Goal: Task Accomplishment & Management: Manage account settings

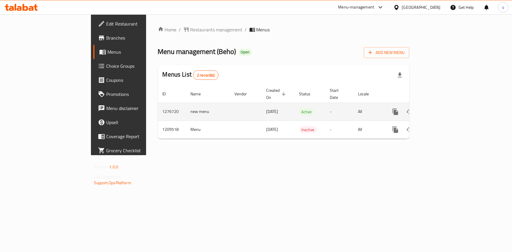
click at [441, 108] on icon "enhanced table" at bounding box center [437, 111] width 7 height 7
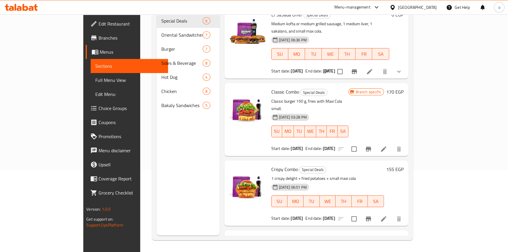
scroll to position [102, 0]
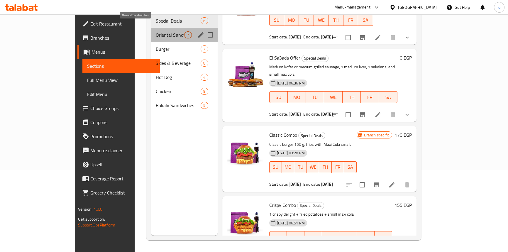
click at [156, 31] on span "Oriental Sandwitches" at bounding box center [170, 34] width 28 height 7
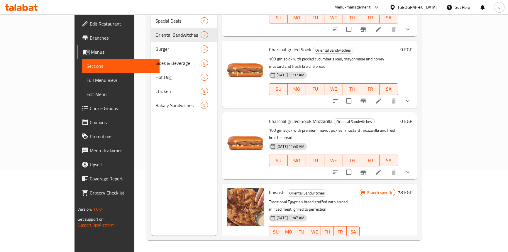
scroll to position [211, 0]
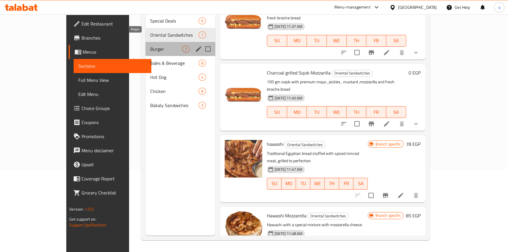
click at [150, 45] on span "Burger" at bounding box center [166, 48] width 32 height 7
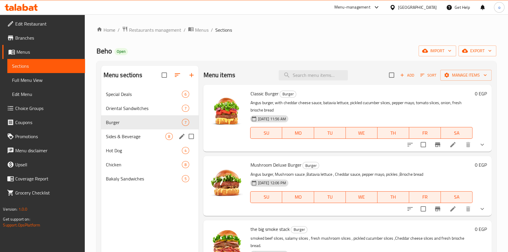
click at [152, 133] on span "Sides & Beverage" at bounding box center [136, 136] width 60 height 7
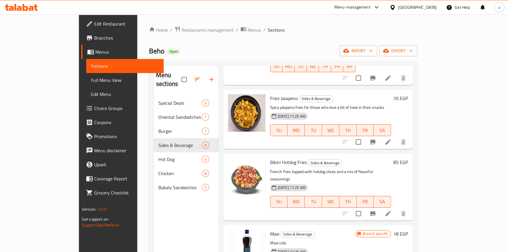
scroll to position [82, 0]
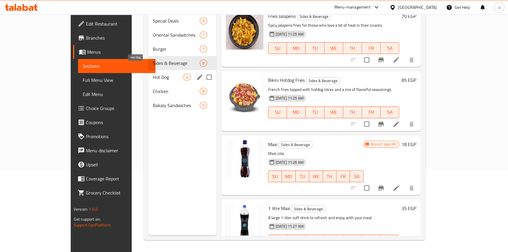
click at [153, 74] on span "Hot Dog" at bounding box center [168, 77] width 30 height 7
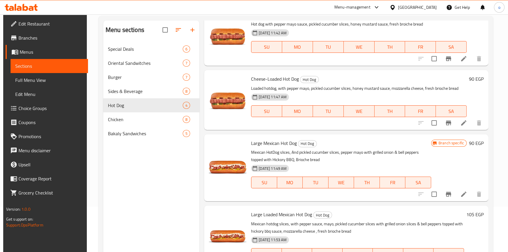
scroll to position [82, 0]
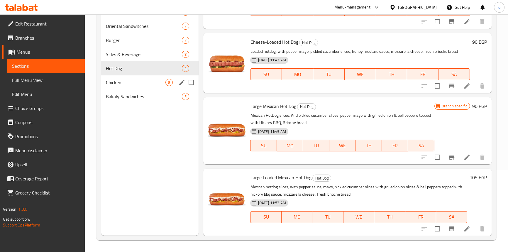
click at [132, 79] on span "Chicken" at bounding box center [136, 82] width 60 height 7
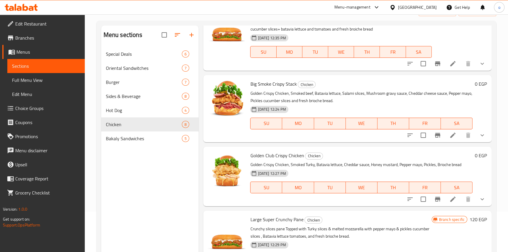
scroll to position [82, 0]
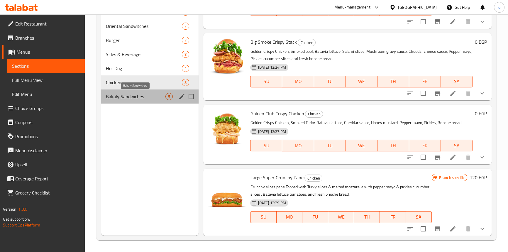
click at [147, 98] on span "Bakaly Sandwiches" at bounding box center [136, 96] width 60 height 7
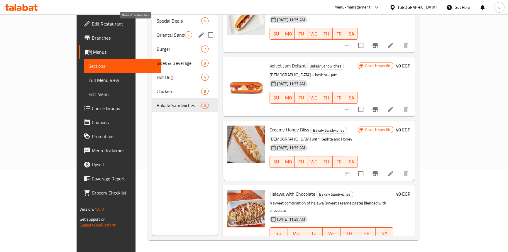
click at [157, 31] on span "Oriental Sandwitches" at bounding box center [171, 34] width 28 height 7
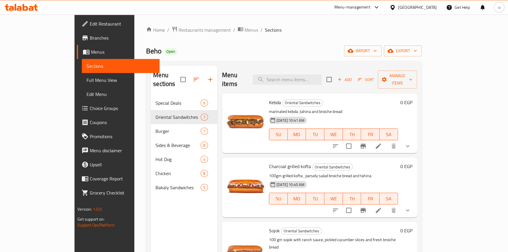
scroll to position [26, 0]
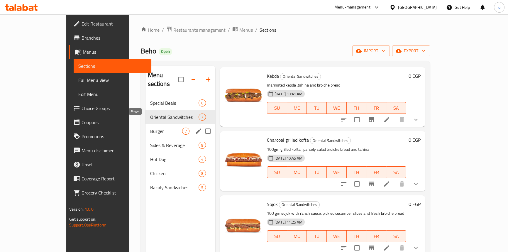
click at [150, 128] on span "Burger" at bounding box center [166, 131] width 32 height 7
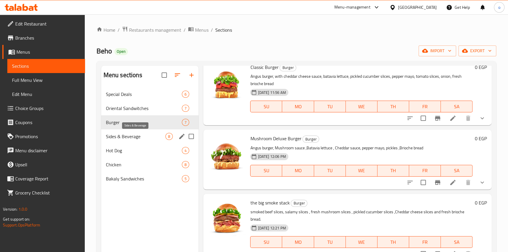
click at [139, 138] on span "Sides & Beverage" at bounding box center [136, 136] width 60 height 7
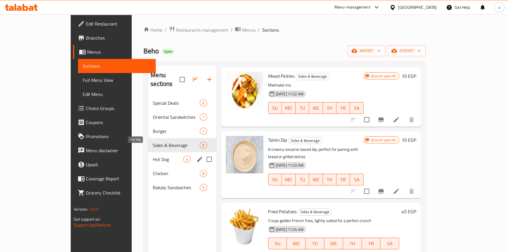
click at [153, 156] on span "Hot Dog" at bounding box center [168, 159] width 30 height 7
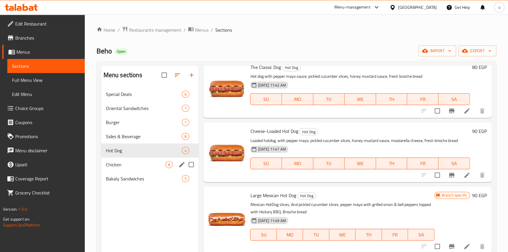
click at [133, 169] on div "Chicken 8" at bounding box center [150, 165] width 98 height 14
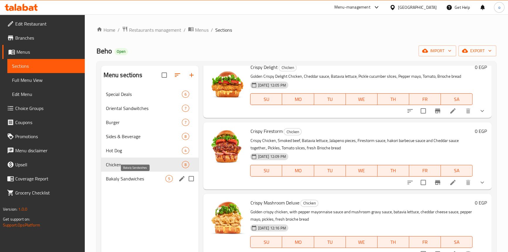
click at [129, 182] on span "Bakaly Sandwiches" at bounding box center [136, 178] width 60 height 7
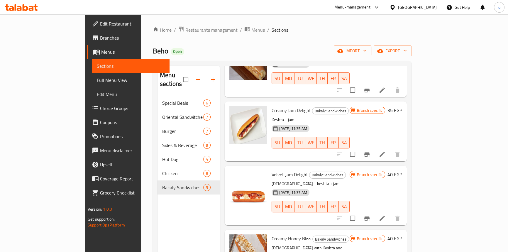
scroll to position [83, 0]
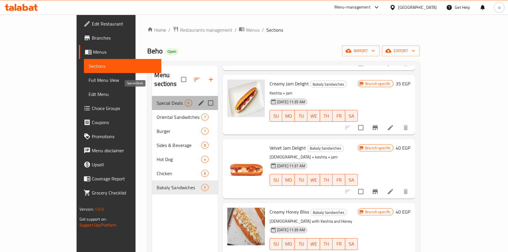
click at [157, 99] on span "Special Deals" at bounding box center [171, 102] width 28 height 7
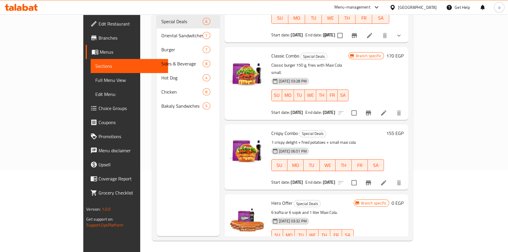
scroll to position [82, 0]
drag, startPoint x: 259, startPoint y: 177, endPoint x: 296, endPoint y: 133, distance: 57.8
click at [289, 198] on h6 "Hero Offer Special Deals" at bounding box center [312, 202] width 82 height 8
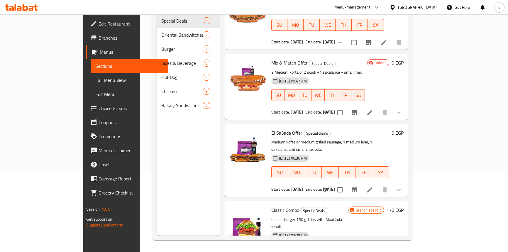
scroll to position [0, 0]
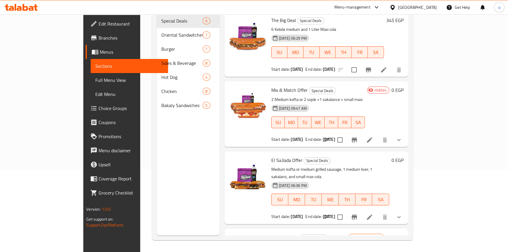
click at [357, 138] on icon "Branch-specific-item" at bounding box center [354, 140] width 5 height 5
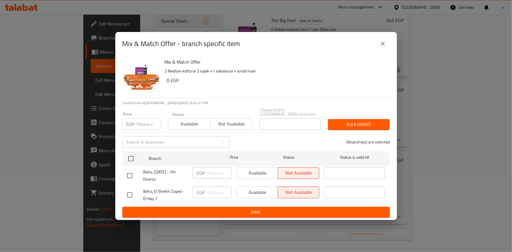
click at [133, 173] on input "checkbox" at bounding box center [130, 176] width 12 height 12
checkbox input "true"
click at [128, 192] on input "checkbox" at bounding box center [130, 195] width 12 height 12
checkbox input "true"
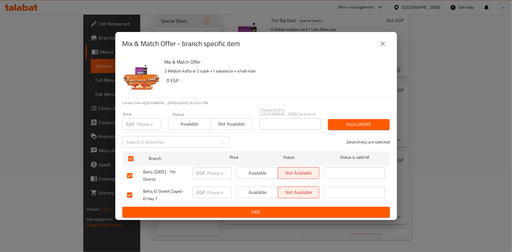
click at [273, 170] on span "Available" at bounding box center [257, 173] width 37 height 9
click at [264, 191] on span "Available" at bounding box center [257, 192] width 37 height 9
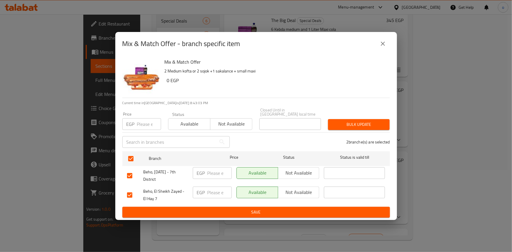
drag, startPoint x: 268, startPoint y: 210, endPoint x: 272, endPoint y: 210, distance: 4.1
click at [268, 210] on span "Save" at bounding box center [256, 212] width 258 height 7
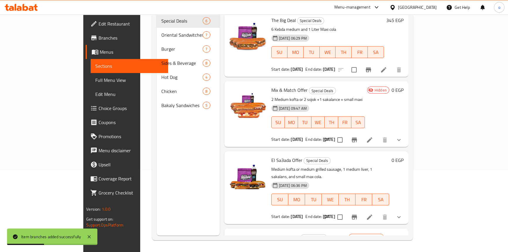
click at [373, 136] on icon at bounding box center [369, 139] width 7 height 7
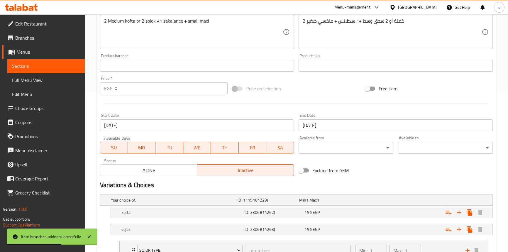
click at [178, 161] on div "Active Inactive" at bounding box center [197, 167] width 194 height 18
click at [173, 170] on span "Active" at bounding box center [149, 170] width 92 height 9
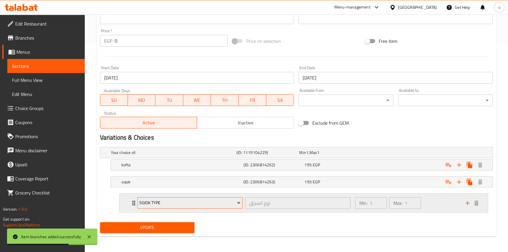
scroll to position [208, 0]
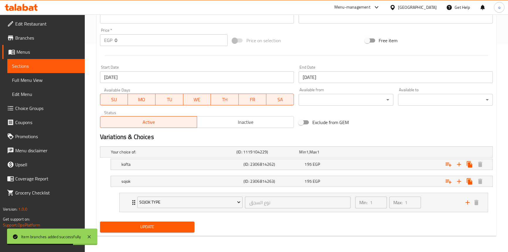
click at [188, 221] on div "Update" at bounding box center [147, 227] width 99 height 16
drag, startPoint x: 186, startPoint y: 223, endPoint x: 189, endPoint y: 223, distance: 3.0
click at [186, 224] on span "Update" at bounding box center [147, 226] width 85 height 7
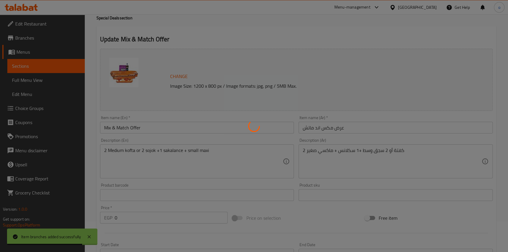
scroll to position [0, 0]
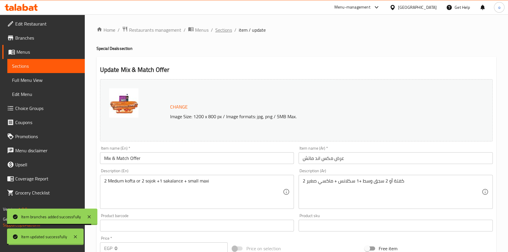
click at [227, 29] on div "Home / Restaurants management / Menus / Sections / item / update Special Deals …" at bounding box center [297, 237] width 400 height 423
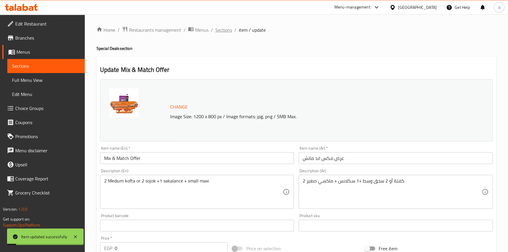
click at [221, 27] on span "Sections" at bounding box center [223, 29] width 17 height 7
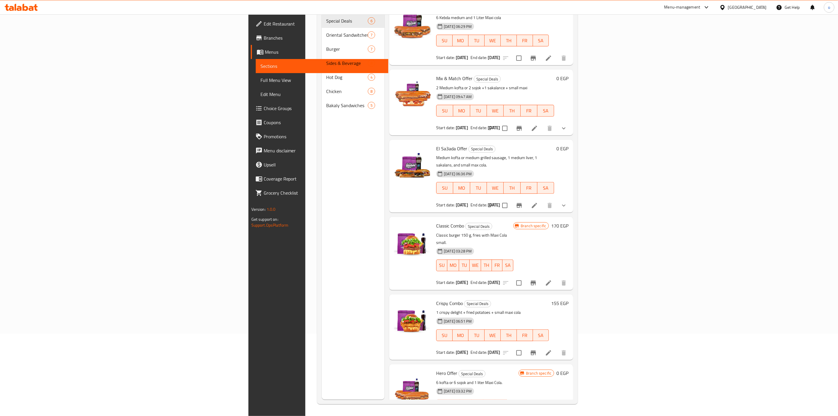
scroll to position [18, 0]
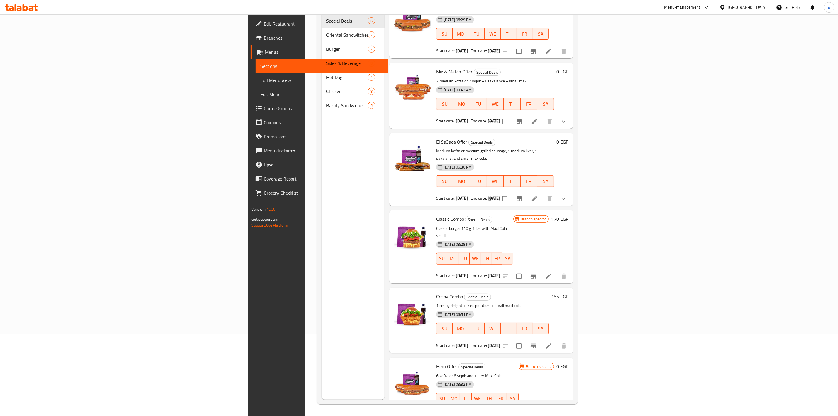
drag, startPoint x: 0, startPoint y: 1, endPoint x: 199, endPoint y: 196, distance: 278.3
click at [322, 196] on div "Menu sections Special Deals 6 Oriental Sandwitches 7 Burger 7 Sides & Beverage …" at bounding box center [353, 192] width 63 height 416
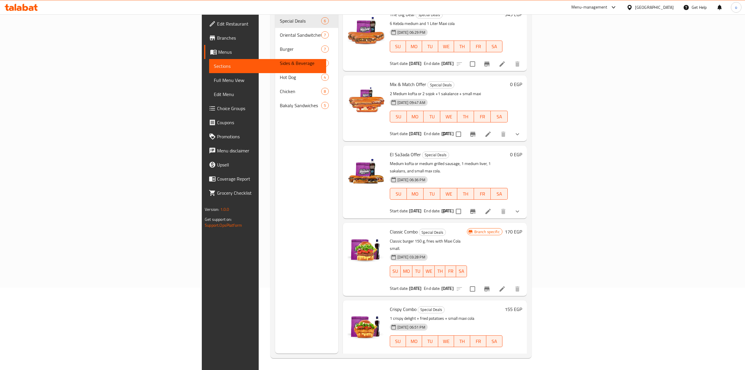
scroll to position [0, 0]
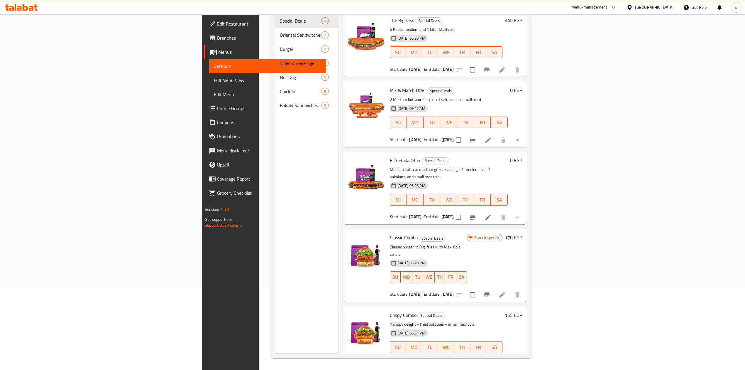
click at [497, 136] on li at bounding box center [488, 140] width 16 height 11
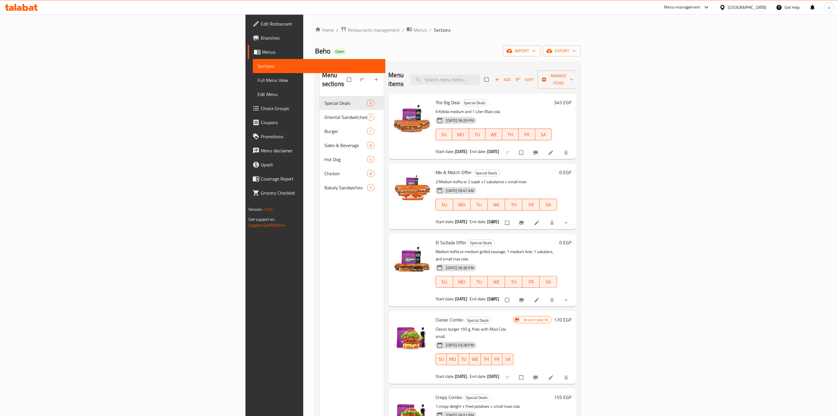
click at [701, 7] on div "Menu-management" at bounding box center [683, 7] width 36 height 7
click at [681, 36] on div "Agent Campaigns Center" at bounding box center [678, 39] width 44 height 6
click at [261, 41] on span "Branches" at bounding box center [321, 37] width 120 height 7
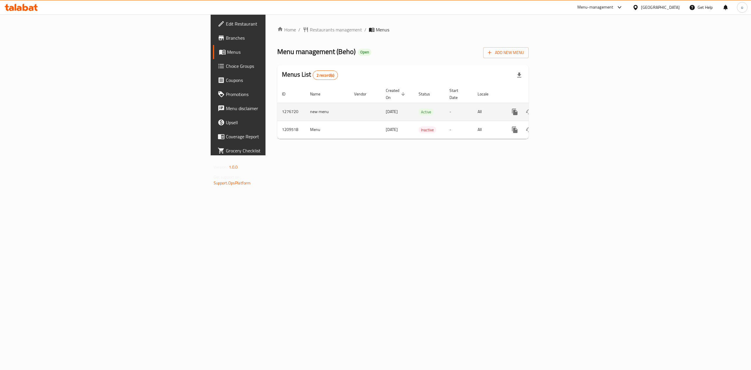
click at [561, 109] on icon "enhanced table" at bounding box center [557, 111] width 7 height 7
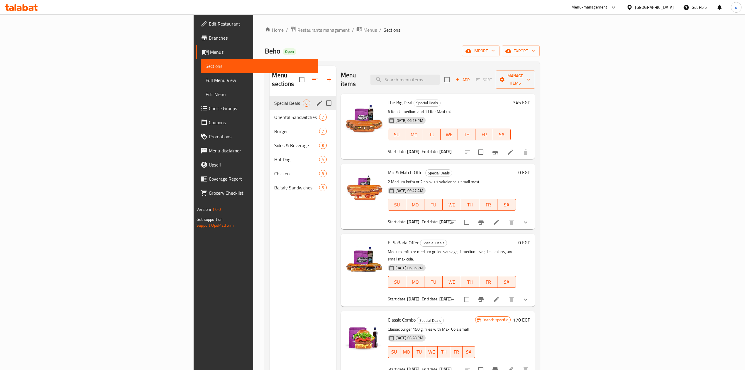
click at [323, 97] on input "Menu sections" at bounding box center [329, 103] width 12 height 12
checkbox input "true"
click at [317, 100] on icon "edit" at bounding box center [319, 102] width 5 height 5
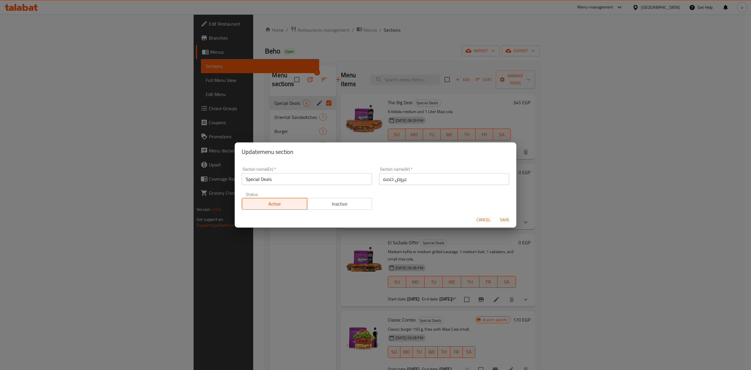
click at [364, 204] on span "Inactive" at bounding box center [340, 204] width 60 height 9
click at [497, 215] on button "Save" at bounding box center [504, 219] width 19 height 11
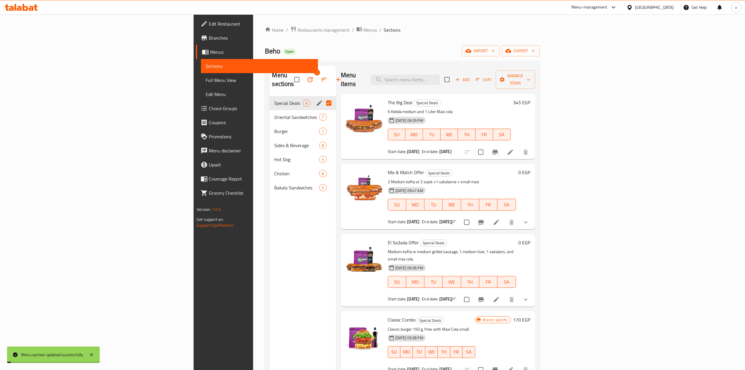
click at [270, 259] on div "Menu sections 1 Special Deals 6 Oriental Sandwitches 7 Burger 7 Sides & Beverag…" at bounding box center [303, 251] width 66 height 370
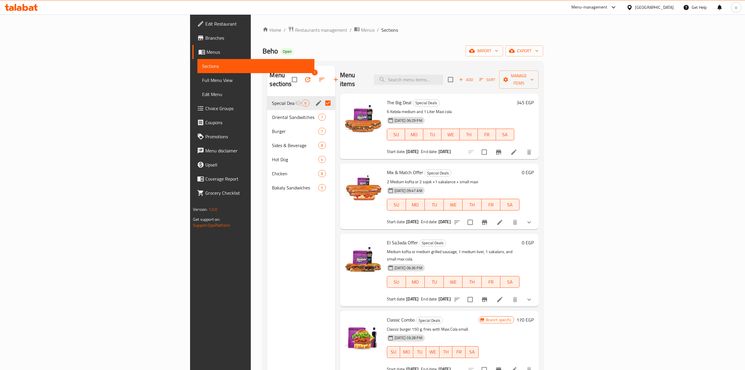
click at [205, 37] on span "Branches" at bounding box center [257, 37] width 104 height 7
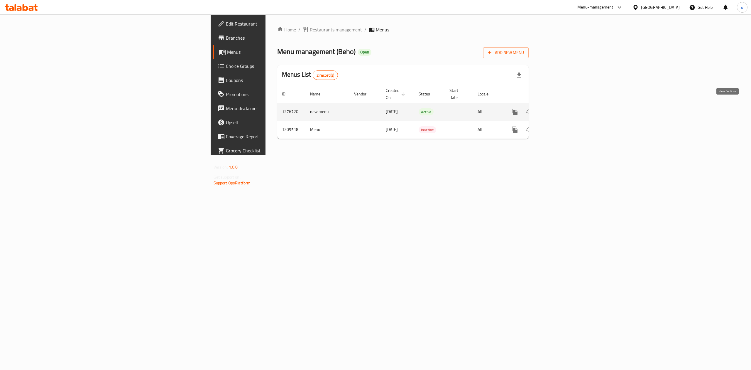
click at [564, 107] on link "enhanced table" at bounding box center [557, 112] width 14 height 14
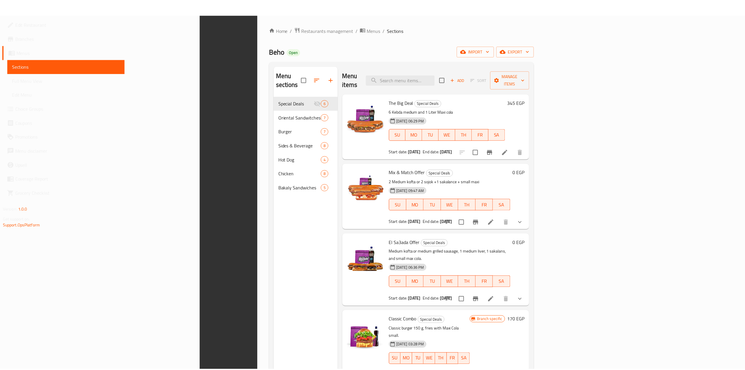
scroll to position [82, 0]
